Goal: Browse casually: Explore the website without a specific task or goal

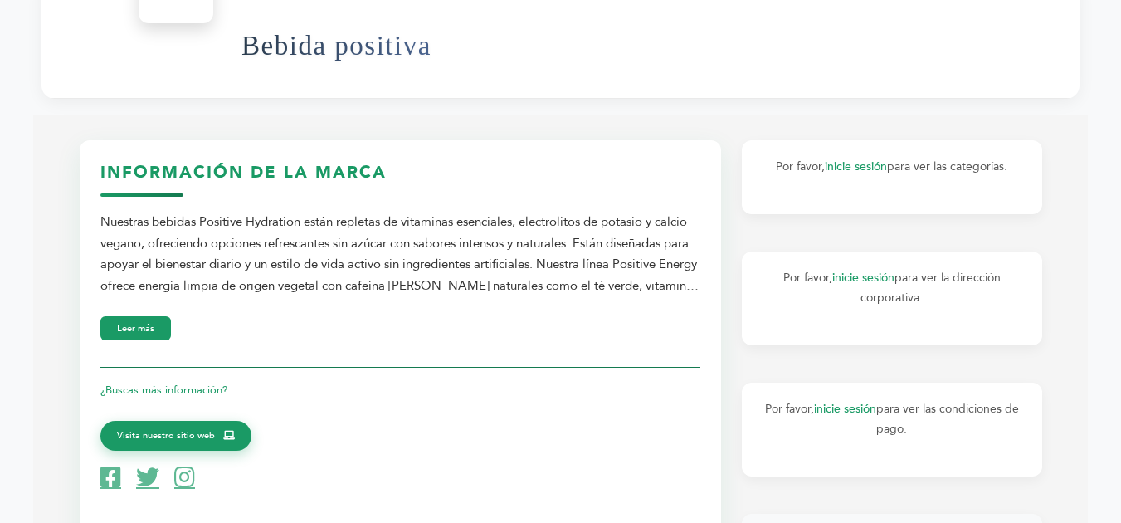
scroll to position [412, 0]
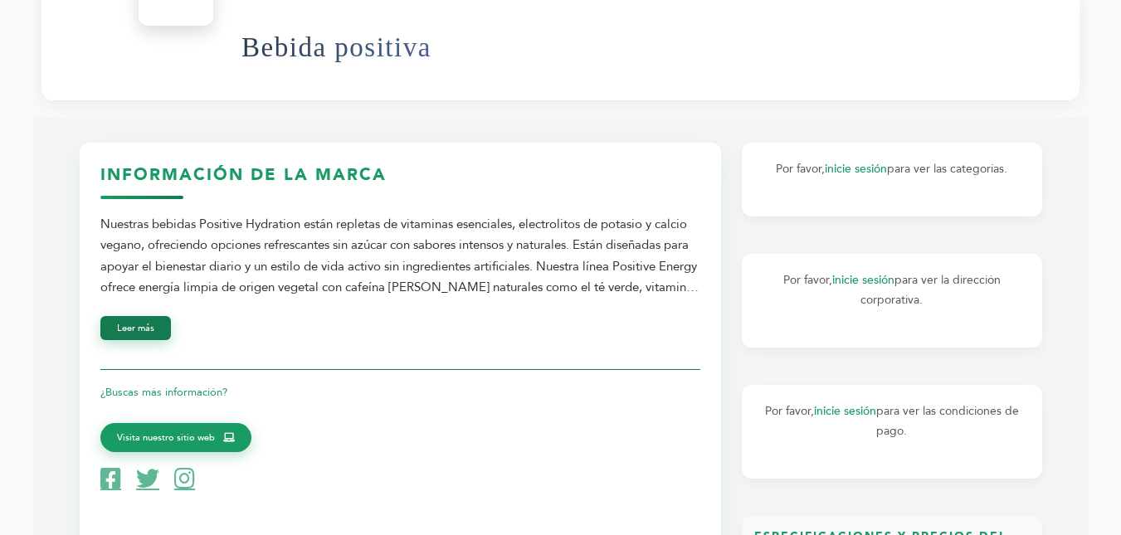
click at [141, 326] on font "Leer más" at bounding box center [135, 328] width 37 height 12
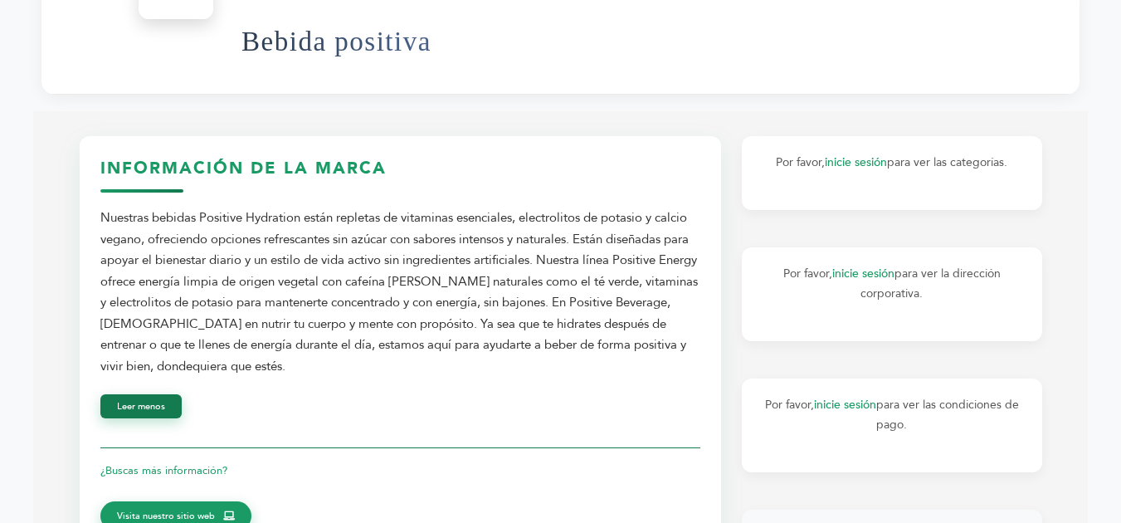
click at [141, 326] on font "Nuestras bebidas Positive Hydration están repletas de vitaminas esenciales, ele…" at bounding box center [399, 291] width 598 height 165
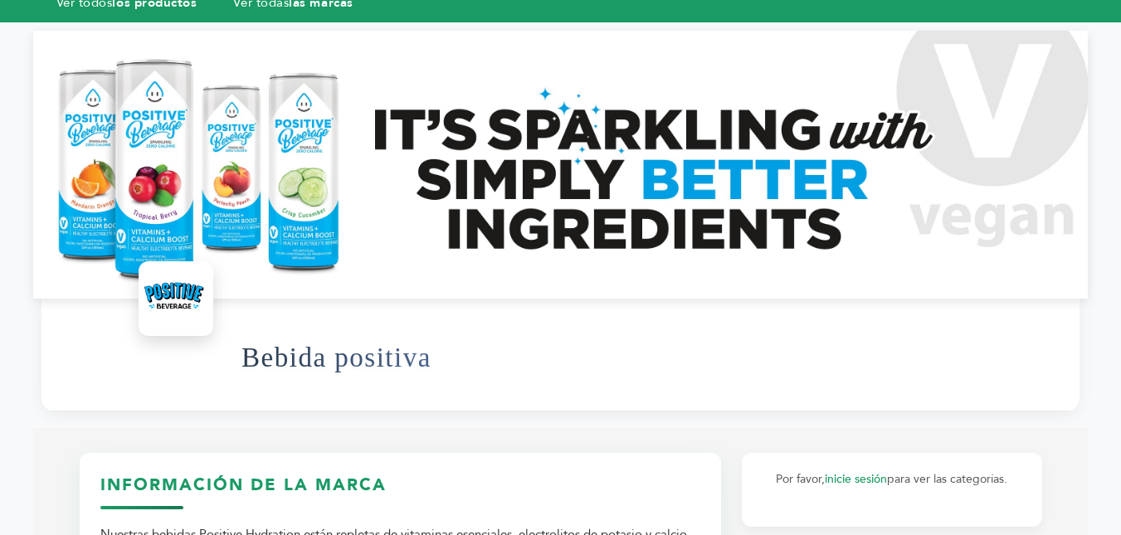
scroll to position [0, 0]
